Goal: Use online tool/utility: Utilize a website feature to perform a specific function

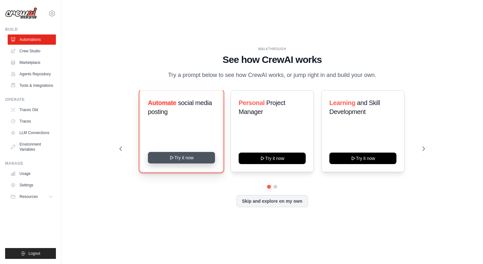
click at [192, 158] on button "Try it now" at bounding box center [181, 158] width 67 height 12
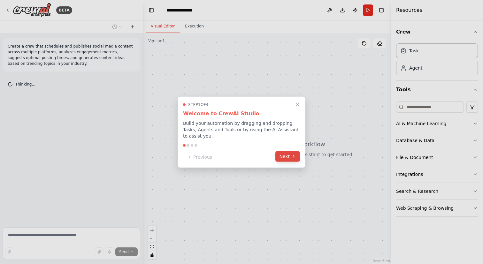
click at [290, 159] on button "Next" at bounding box center [287, 156] width 25 height 11
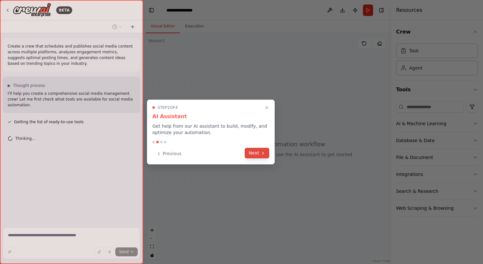
click at [260, 155] on button "Next" at bounding box center [257, 153] width 25 height 11
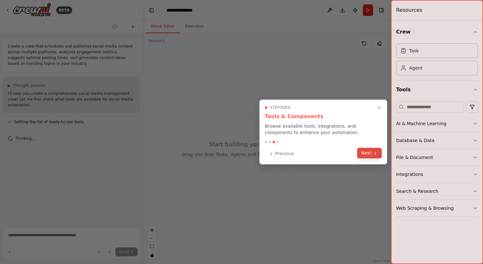
click at [363, 156] on button "Next" at bounding box center [369, 153] width 25 height 11
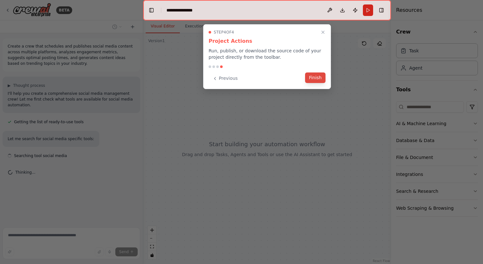
click at [316, 81] on button "Finish" at bounding box center [315, 78] width 20 height 11
